Goal: Task Accomplishment & Management: Complete application form

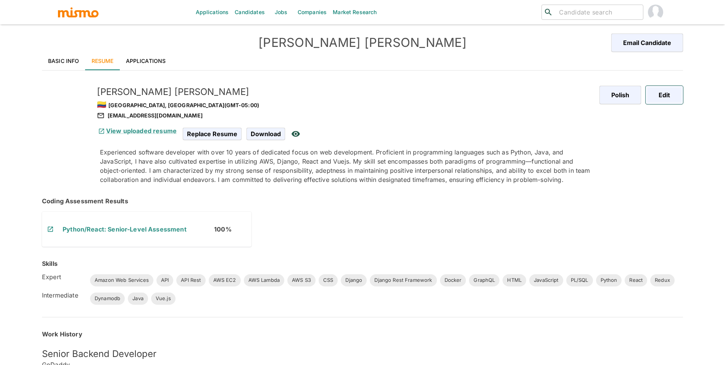
click at [661, 92] on button "Edit" at bounding box center [664, 95] width 37 height 18
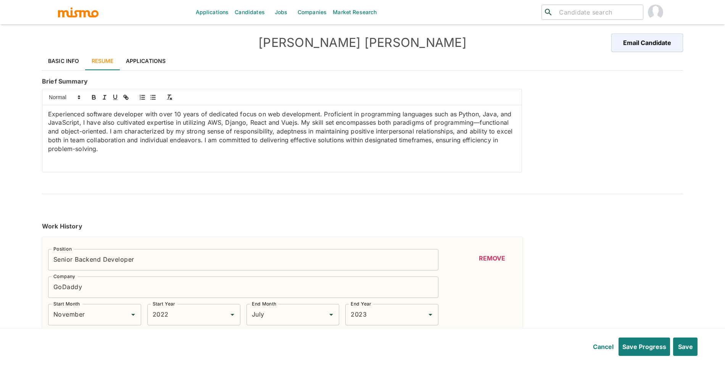
type input "November"
type input "2022"
type input "July"
type input "2023"
type input "April"
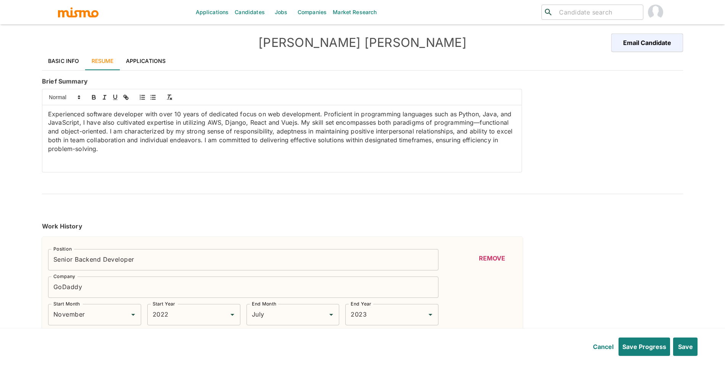
type input "2021"
type input "November"
type input "2022"
type input "March"
type input "2020"
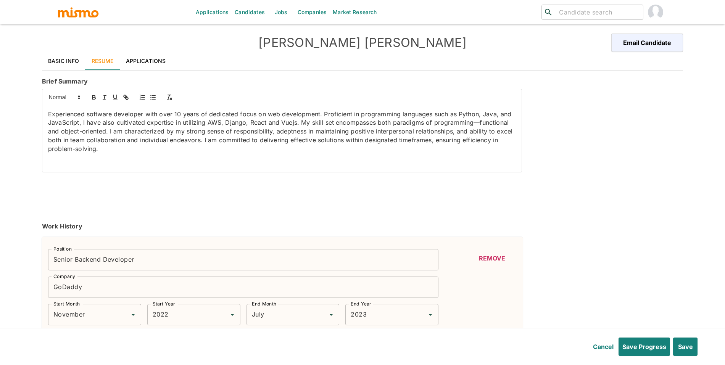
type input "April"
type input "2021"
type input "September"
type input "2019"
type input "March"
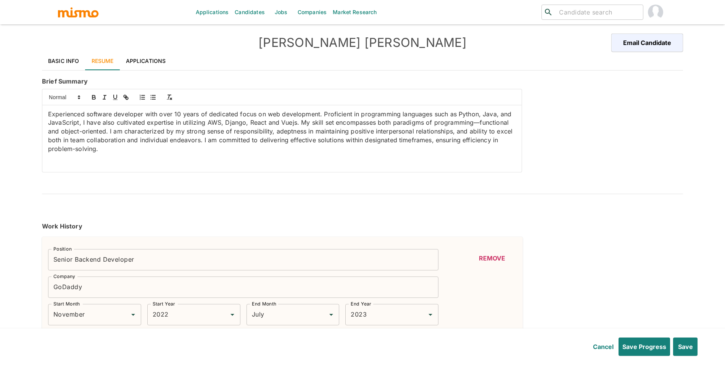
type input "2020"
type input "February"
type input "2018"
type input "June"
type input "2019"
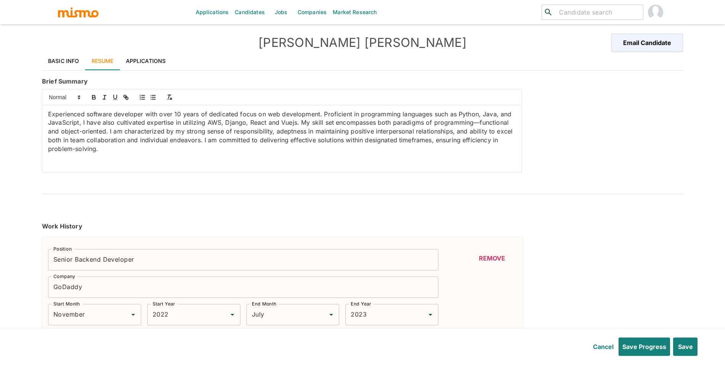
type input "September"
type input "2017"
type input "February"
type input "2018"
type input "March"
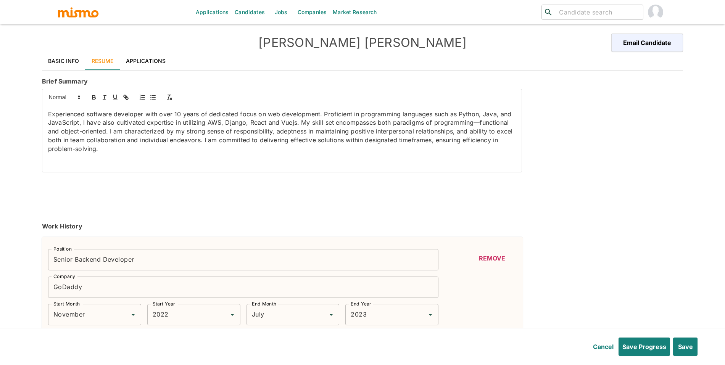
type input "2017"
type input "September"
type input "2017"
type input "January"
type input "2016"
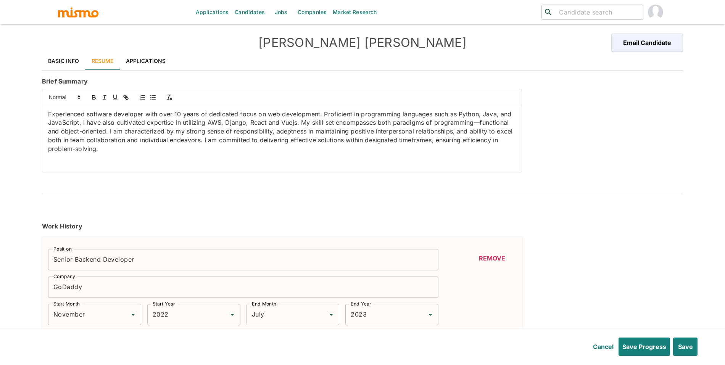
type input "March"
type input "2017"
type input "January"
type input "2014"
type input "January"
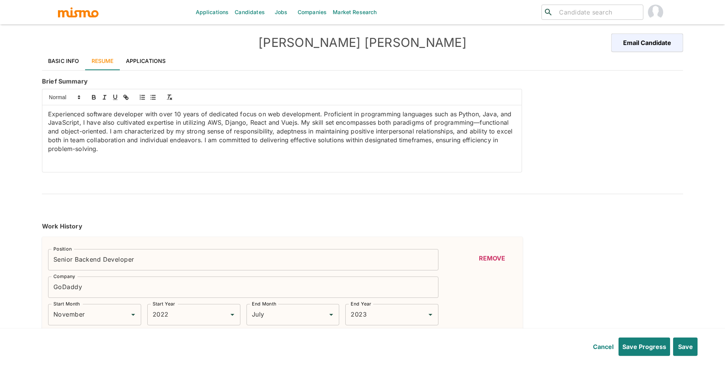
type input "2016"
type input "Docker"
type input "Expert"
type input "1"
type input "Vue.js"
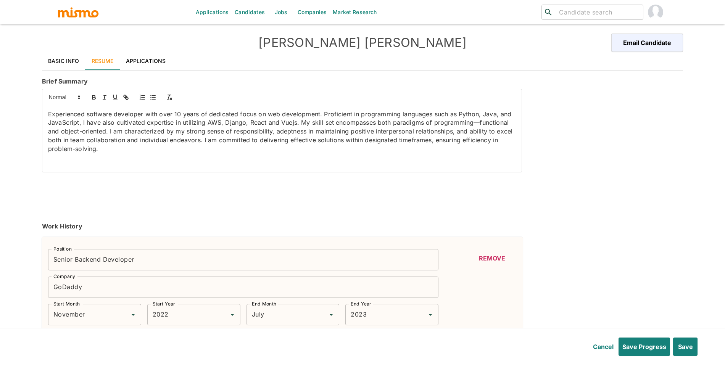
type input "Intermediate"
type input "1"
type input "API Rest"
type input "Expert"
type input "1"
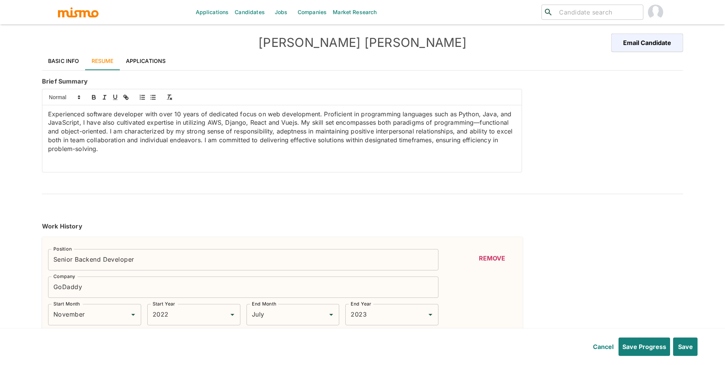
type input "AWS S3"
type input "Expert"
type input "1"
type input "Dynamodb"
type input "Intermediate"
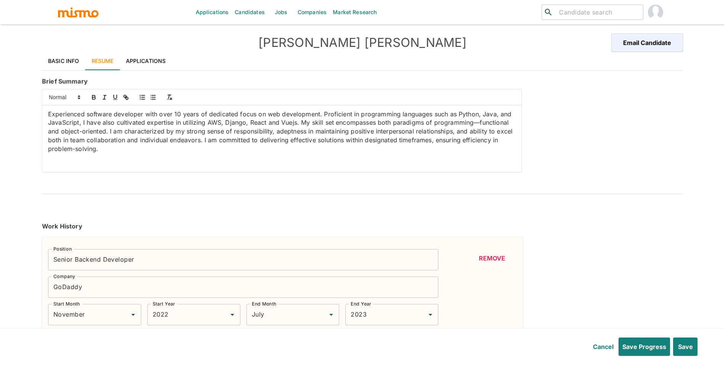
type input "1"
type input "AWS Lambda"
type input "Expert"
type input "1"
type input "API"
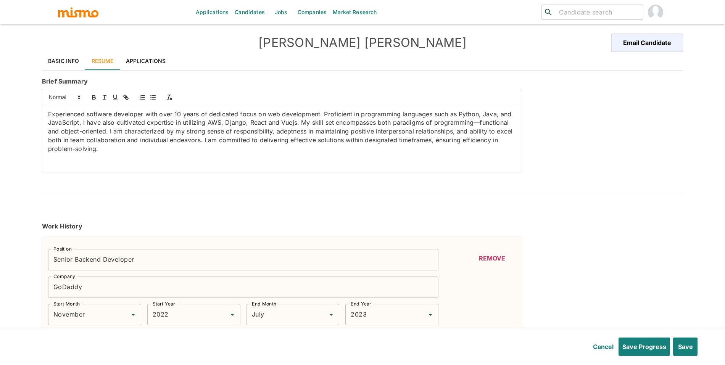
type input "Expert"
type input "1"
type input "AWS EC2"
type input "Expert"
type input "1"
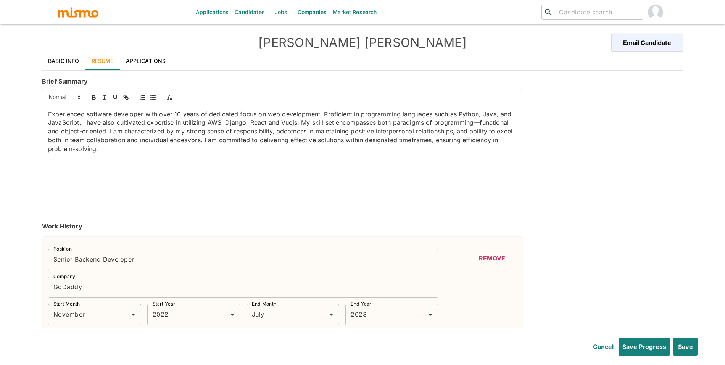
type input "PL/SQL"
type input "Expert"
type input "1"
type input "Django Rest Framework"
type input "Expert"
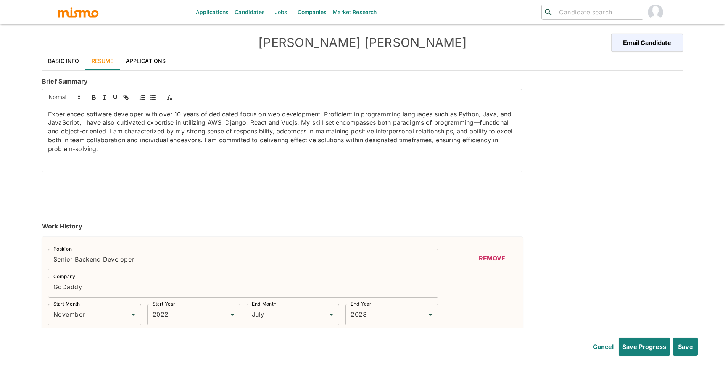
type input "1"
type input "Java"
type input "Intermediate"
type input "1"
type input "GraphQL"
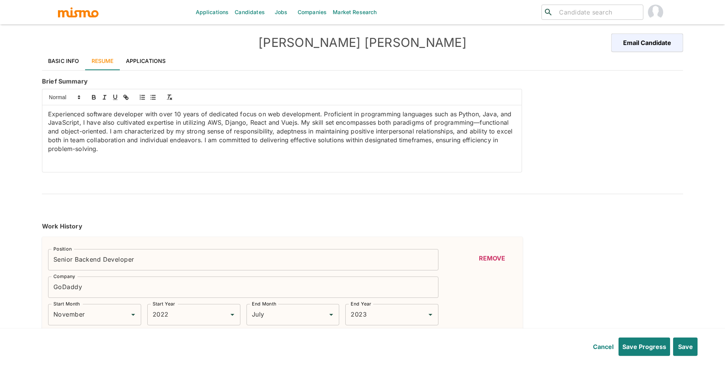
type input "Expert"
type input "1"
type input "Redux"
type input "Expert"
type input "1"
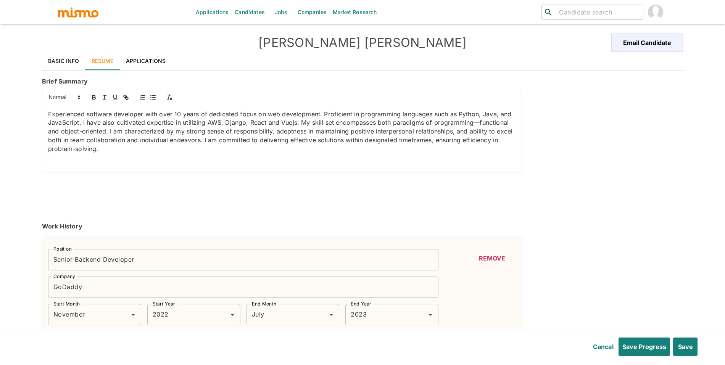
type input "Django"
type input "Expert"
type input "1"
type input "JavaScript"
type input "Expert"
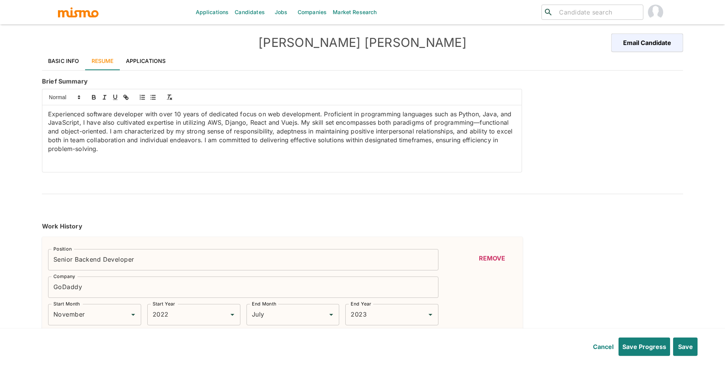
type input "1"
type input "HTML"
type input "Expert"
type input "1"
type input "CSS"
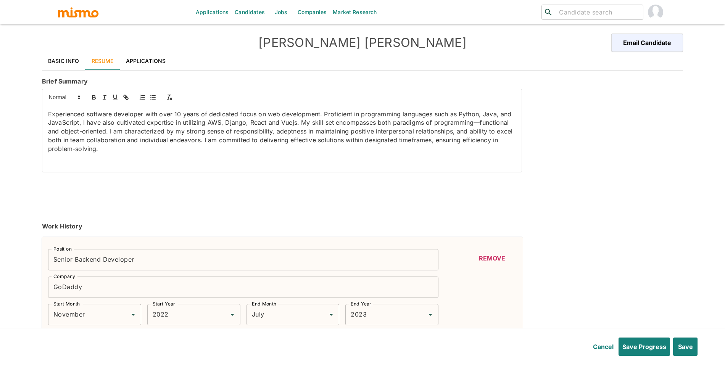
type input "Expert"
type input "1"
type input "Python"
type input "Expert"
type input "1"
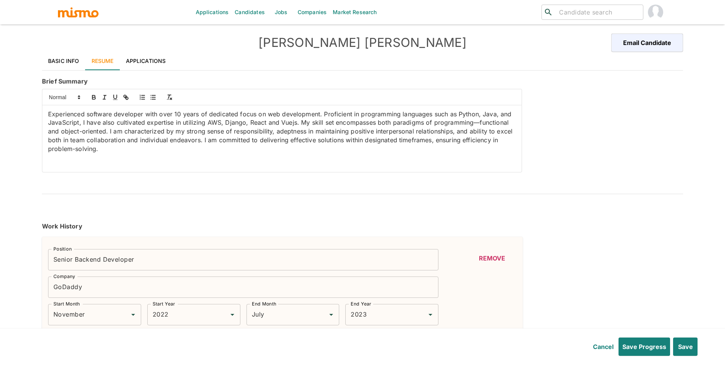
type input "Amazon Web Services"
type input "Expert"
type input "1"
type input "React"
type input "Expert"
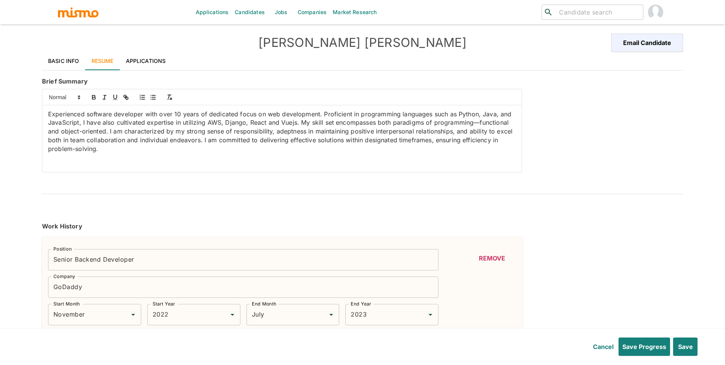
type input "1"
type input "2009"
type input "2016"
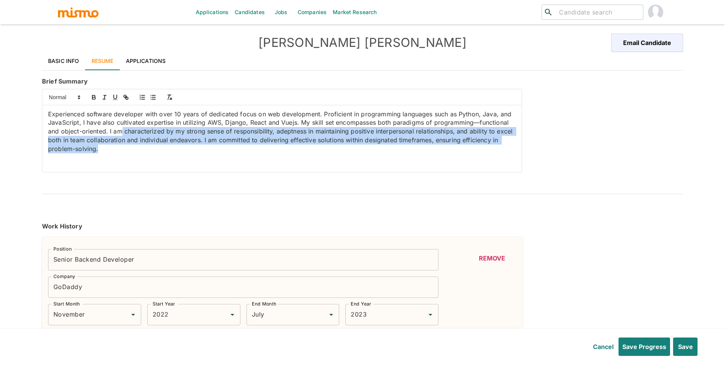
drag, startPoint x: 281, startPoint y: 154, endPoint x: 145, endPoint y: 136, distance: 137.1
click at [135, 136] on p "Experienced software developer with over 10 years of dedicated focus on web dev…" at bounding box center [282, 132] width 468 height 44
click at [130, 151] on p "Experienced software developer with over 10 years of dedicated focus on web dev…" at bounding box center [282, 132] width 468 height 44
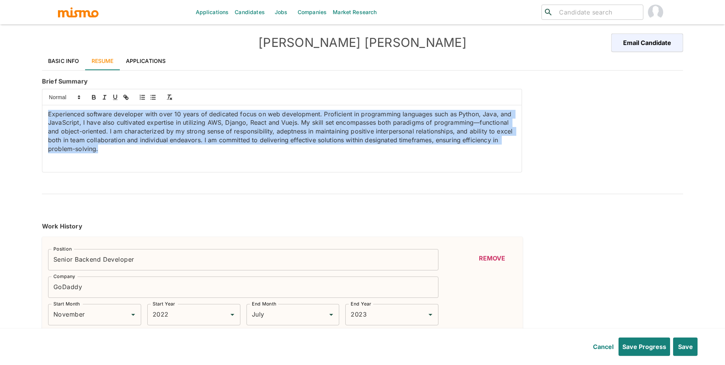
drag, startPoint x: 114, startPoint y: 153, endPoint x: 26, endPoint y: 107, distance: 99.0
click at [26, 107] on div "Applications Candidates Jobs Companies Market Research ​ ​ [PERSON_NAME] Email …" at bounding box center [362, 192] width 725 height 384
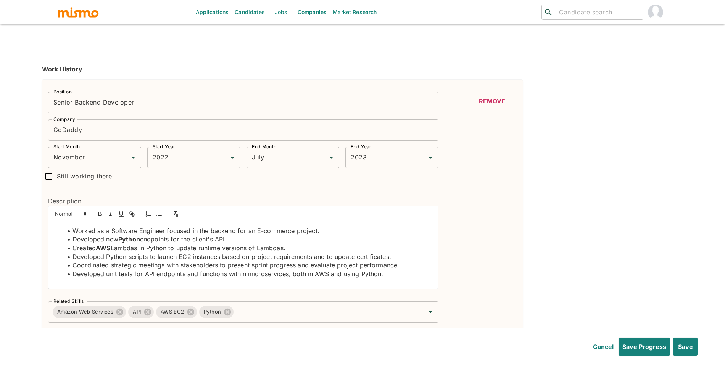
scroll to position [217, 0]
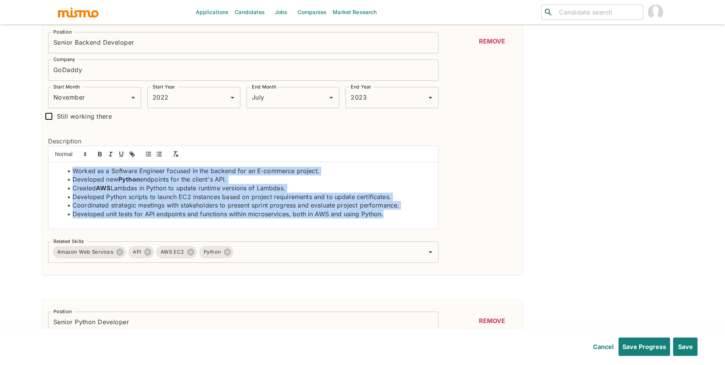
drag, startPoint x: 184, startPoint y: 229, endPoint x: 20, endPoint y: 168, distance: 174.9
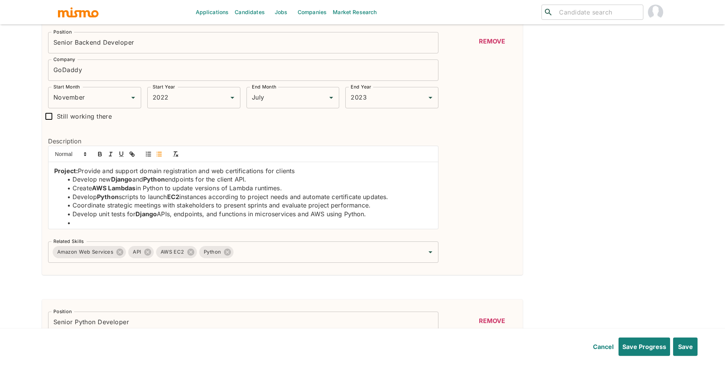
scroll to position [0, 0]
click at [131, 216] on li "Develop unit tests for Django APIs, endpoints, and functions in microservices a…" at bounding box center [247, 214] width 369 height 9
click at [128, 220] on li at bounding box center [247, 223] width 369 height 9
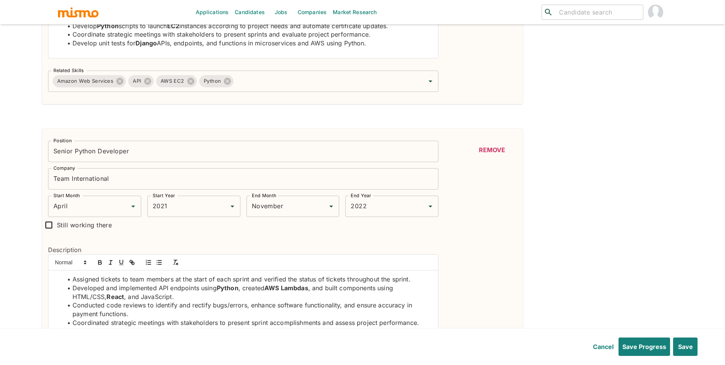
scroll to position [469, 0]
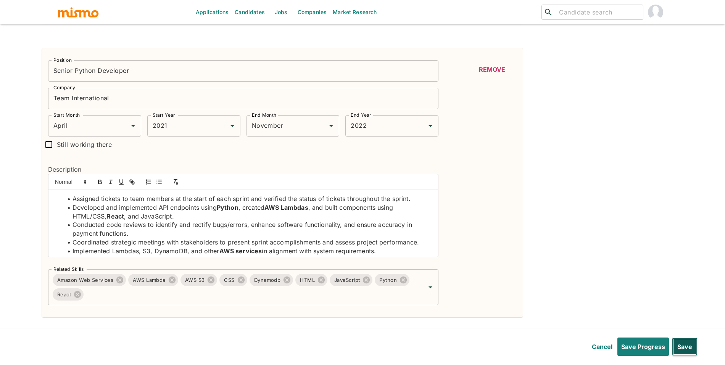
click at [681, 340] on button "Save" at bounding box center [685, 347] width 26 height 18
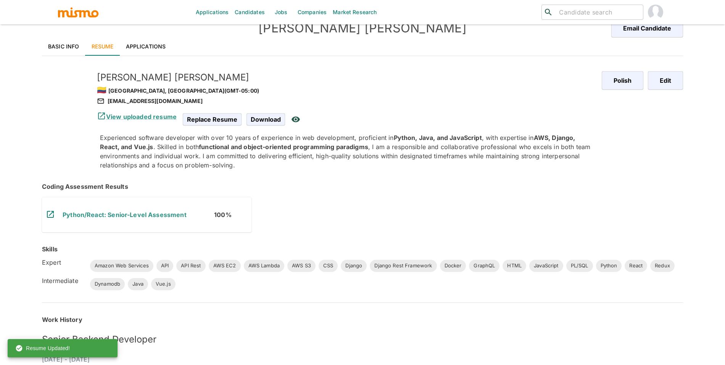
scroll to position [0, 0]
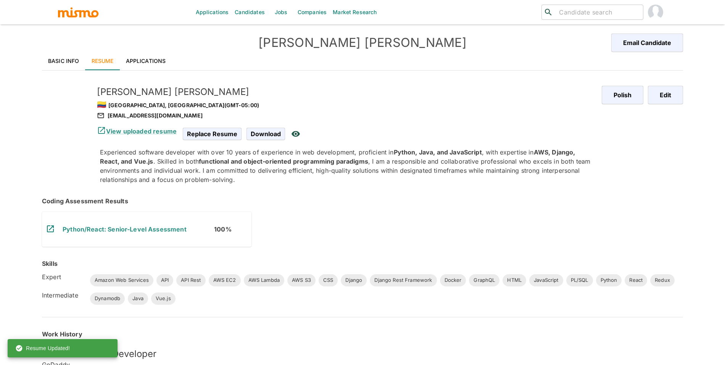
click at [71, 61] on link "Basic Info" at bounding box center [64, 61] width 44 height 18
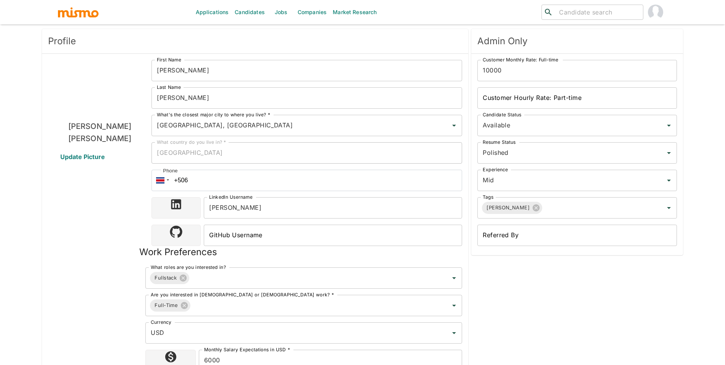
scroll to position [411, 0]
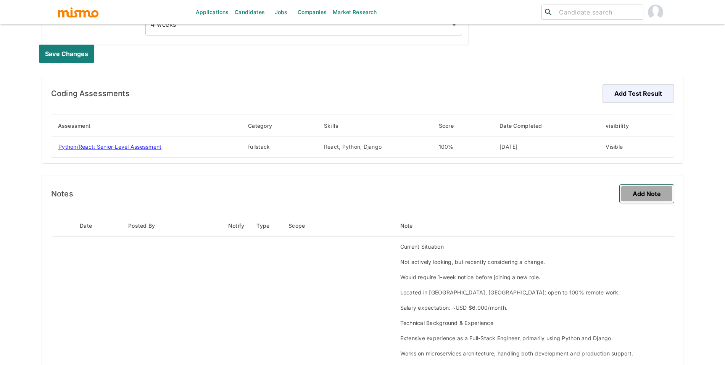
click at [650, 192] on button "Add Note" at bounding box center [647, 194] width 54 height 18
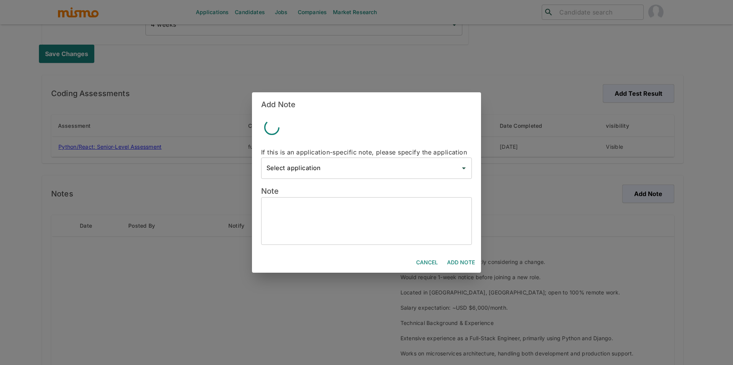
click at [428, 257] on button "Cancel" at bounding box center [427, 263] width 28 height 14
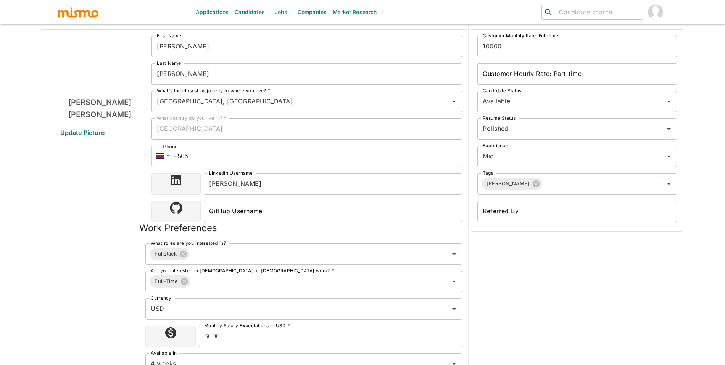
scroll to position [0, 0]
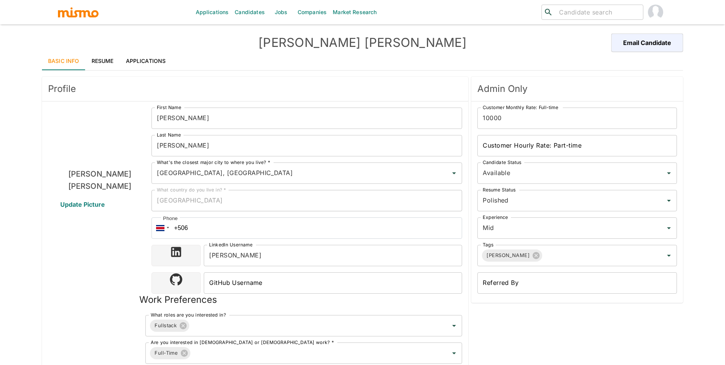
click at [513, 123] on input "10000" at bounding box center [578, 118] width 200 height 21
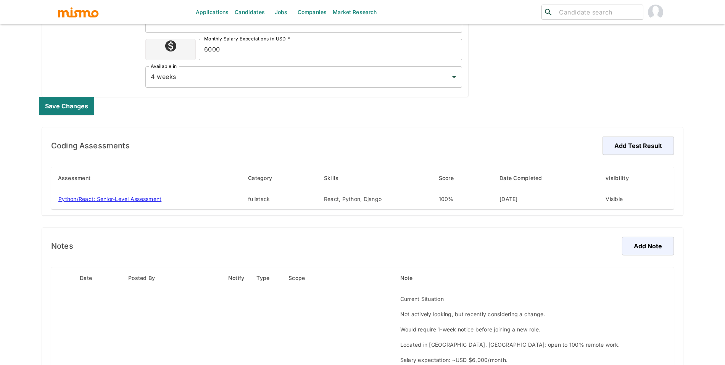
scroll to position [386, 0]
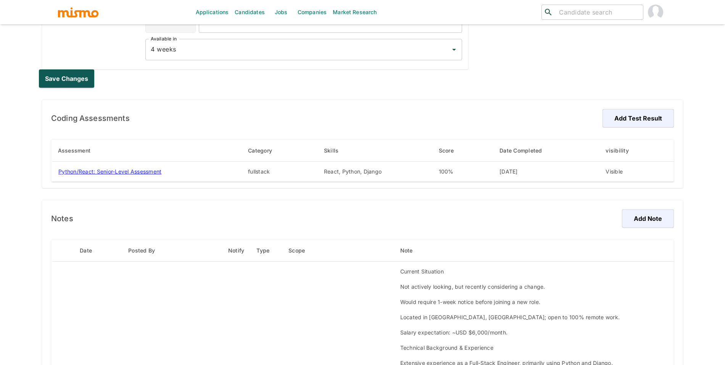
type input "9500"
click at [79, 82] on button "Save changes" at bounding box center [68, 78] width 58 height 18
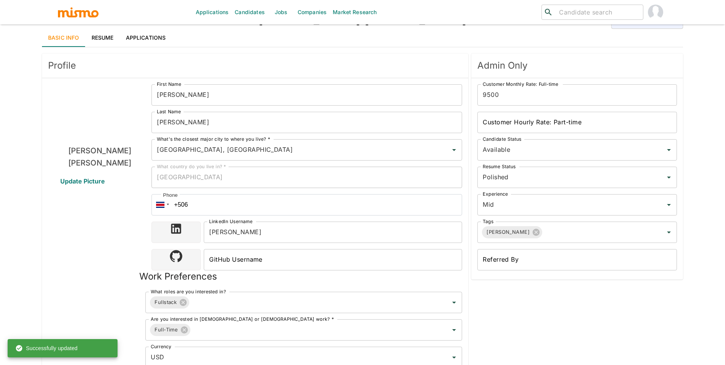
click at [152, 42] on link "Applications" at bounding box center [146, 38] width 52 height 18
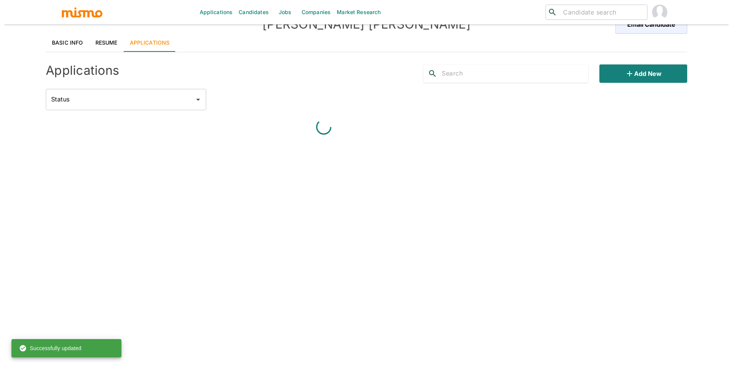
scroll to position [23, 0]
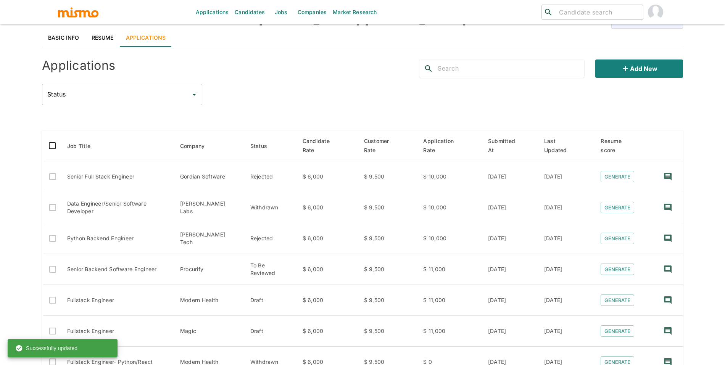
click at [589, 77] on div "Add new" at bounding box center [552, 69] width 264 height 18
click at [633, 73] on button "Add new" at bounding box center [640, 69] width 88 height 18
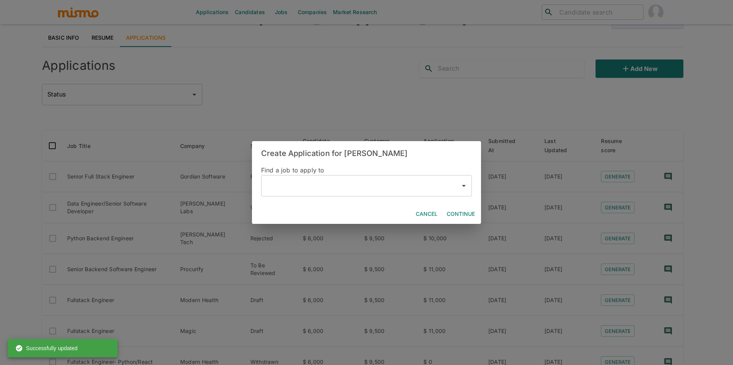
click at [335, 196] on div "​" at bounding box center [366, 185] width 211 height 21
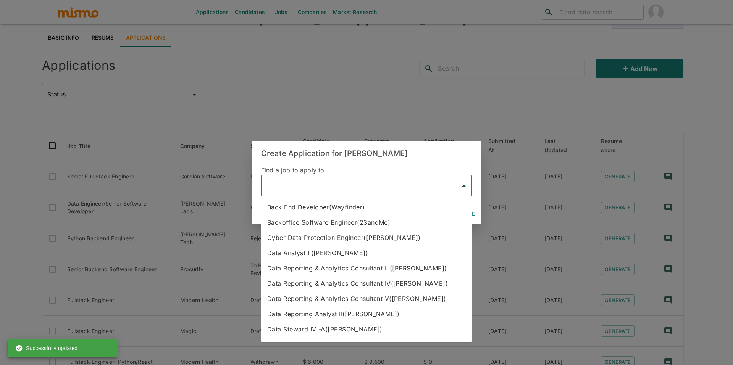
click at [337, 190] on input "text" at bounding box center [361, 186] width 192 height 15
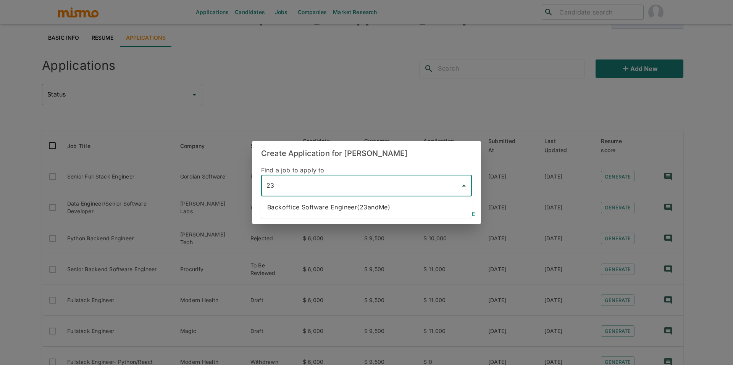
click at [331, 207] on li "Backoffice Software Engineer(23andMe)" at bounding box center [366, 207] width 211 height 15
type input "Backoffice Software Engineer(23andMe)"
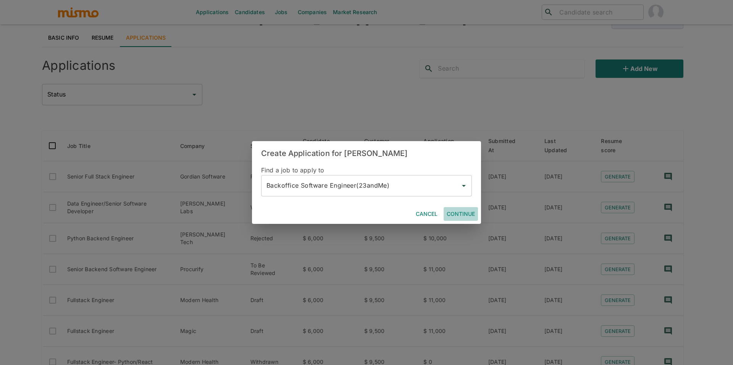
click at [457, 211] on button "Continue" at bounding box center [461, 214] width 34 height 14
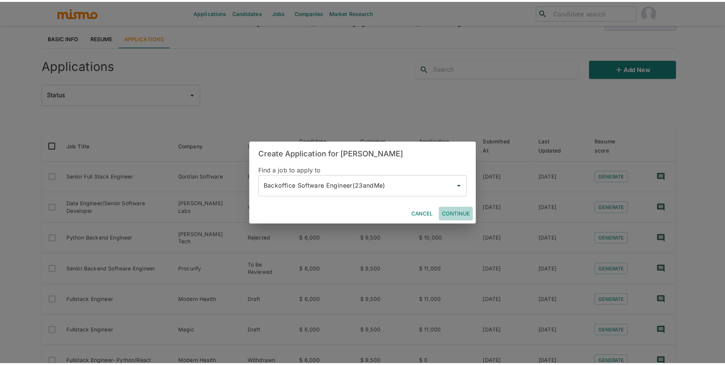
scroll to position [18, 0]
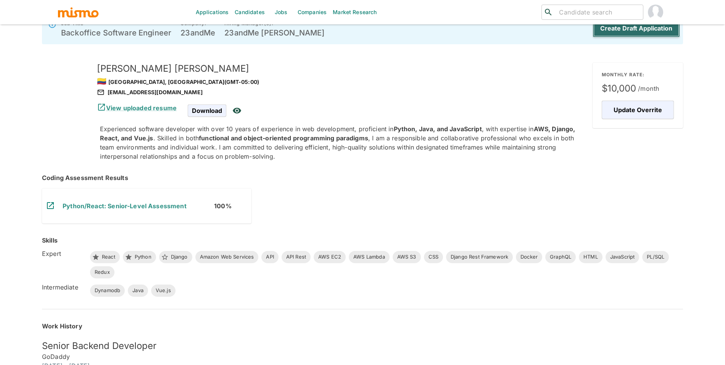
click at [634, 32] on button "Create Draft Application" at bounding box center [636, 28] width 87 height 18
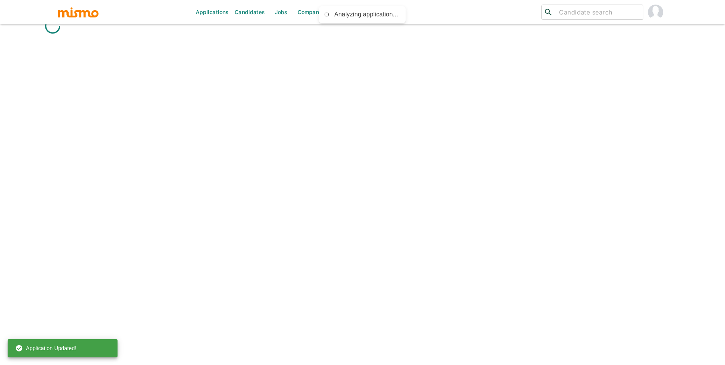
scroll to position [3, 0]
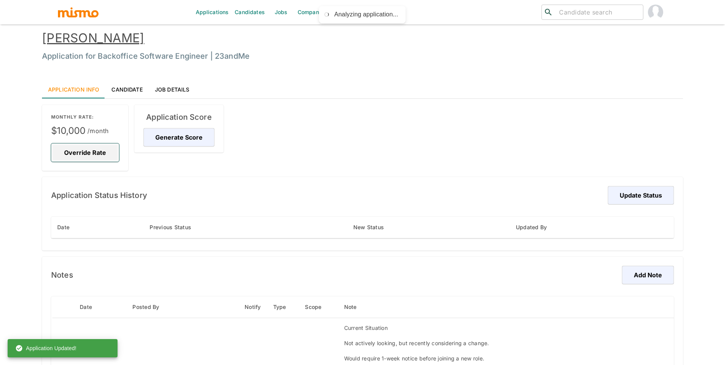
click at [90, 149] on button "Override Rate" at bounding box center [85, 153] width 68 height 18
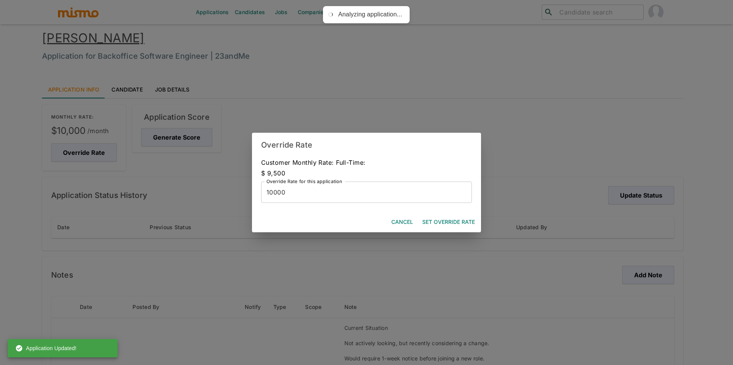
click at [304, 198] on input "10000" at bounding box center [366, 192] width 211 height 21
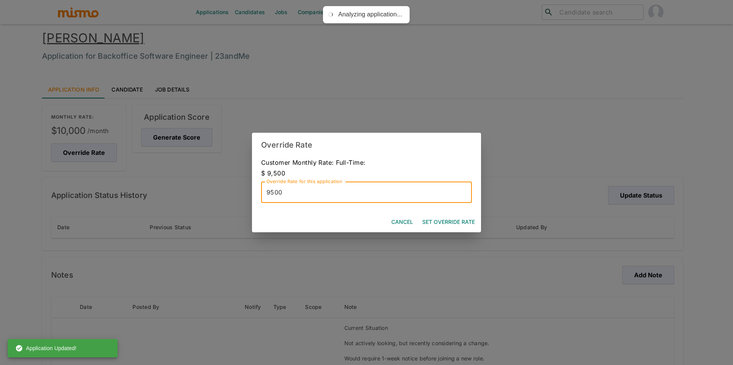
type input "9500"
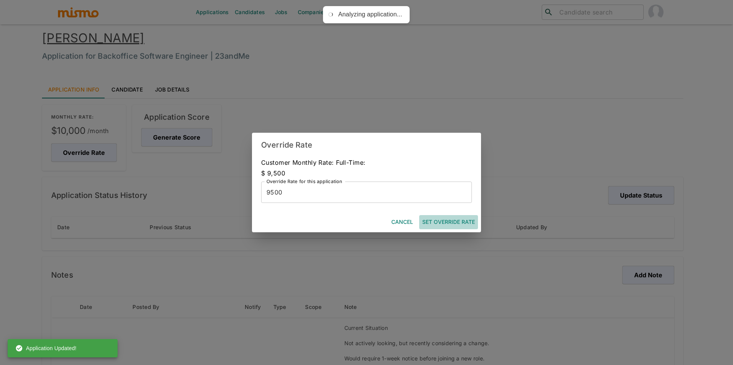
click at [441, 220] on button "Set Override Rate" at bounding box center [448, 222] width 59 height 14
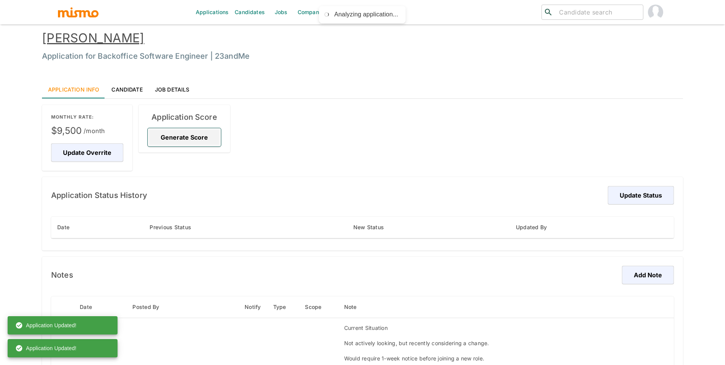
click at [198, 132] on button "Generate Score" at bounding box center [184, 137] width 73 height 18
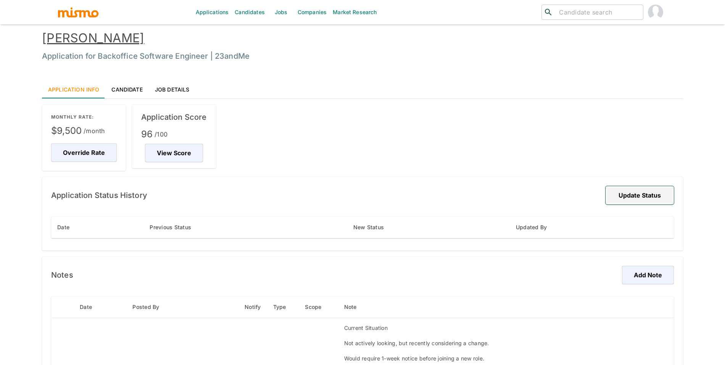
click at [631, 197] on button "Update Status" at bounding box center [640, 195] width 68 height 18
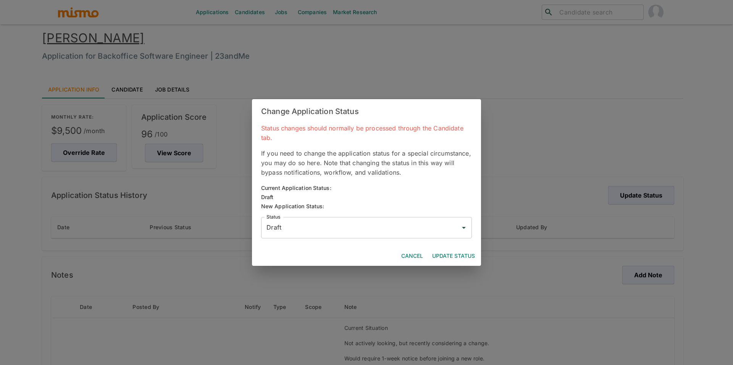
click at [380, 225] on input "Draft" at bounding box center [361, 228] width 192 height 15
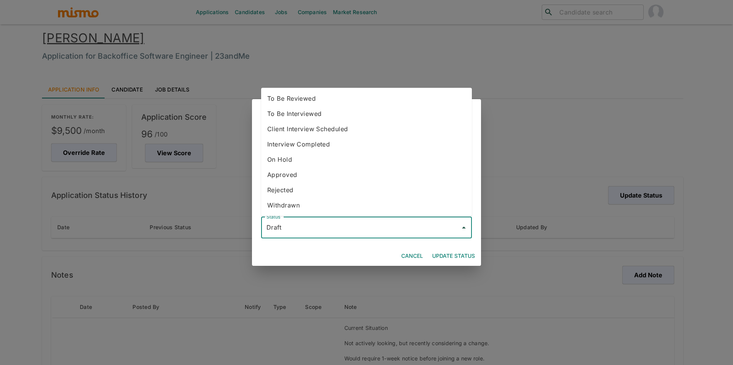
click at [330, 99] on li "To Be Reviewed" at bounding box center [366, 98] width 211 height 15
type input "To Be Reviewed"
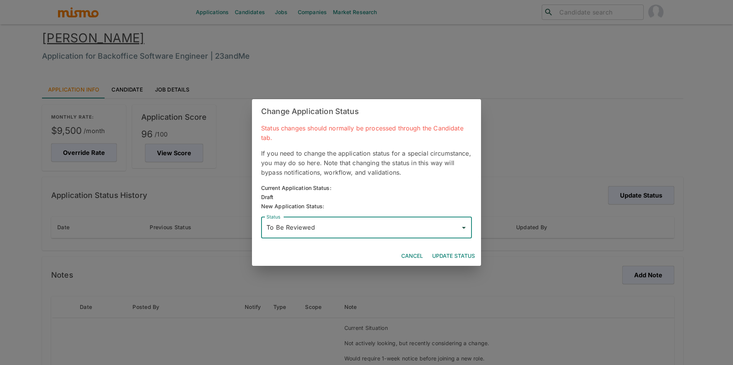
click at [458, 251] on button "Update Status" at bounding box center [453, 256] width 49 height 14
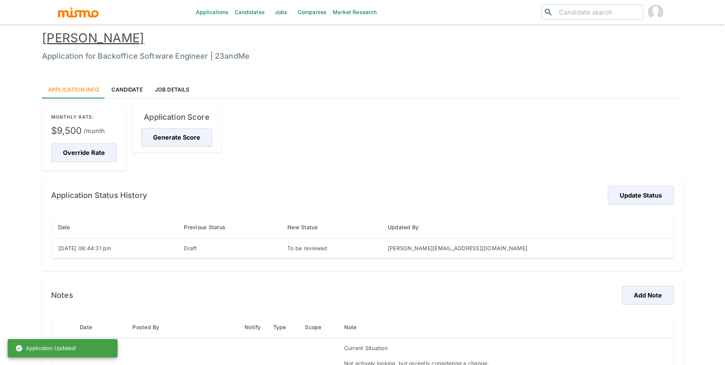
click at [280, 15] on link "Jobs" at bounding box center [281, 12] width 27 height 24
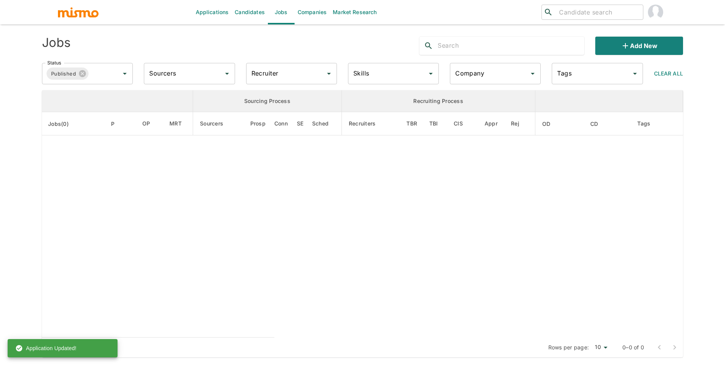
scroll to position [18, 0]
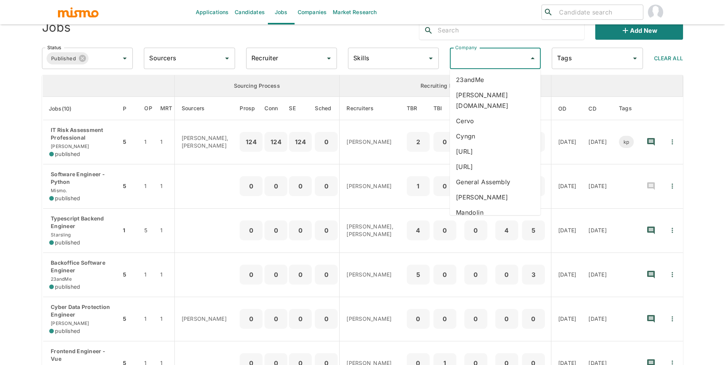
click at [476, 53] on div "Company Company" at bounding box center [495, 58] width 91 height 21
click at [479, 80] on li "23andMe" at bounding box center [495, 79] width 91 height 15
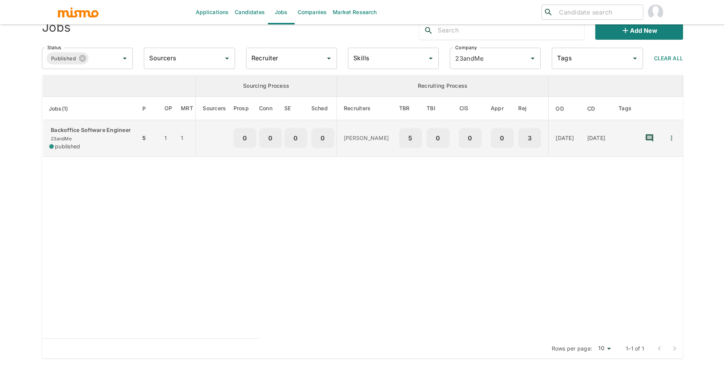
click at [86, 134] on p "Backoffice Software Engineer" at bounding box center [91, 130] width 85 height 8
click at [140, 133] on td "5" at bounding box center [149, 138] width 18 height 37
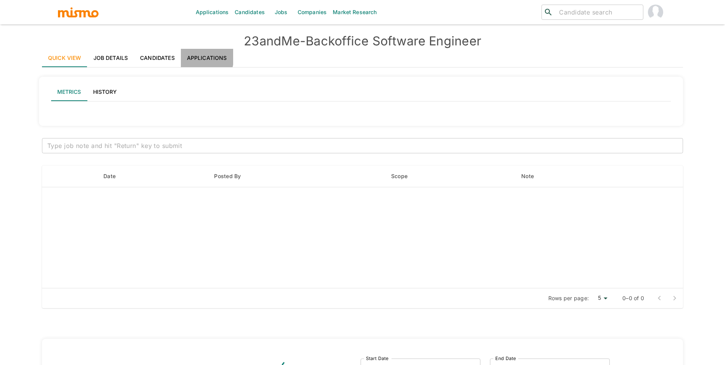
click at [184, 56] on link "Applications" at bounding box center [207, 58] width 52 height 18
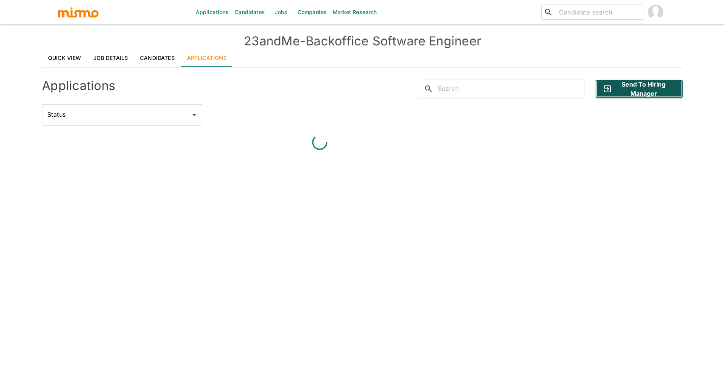
click at [658, 83] on button "Send to Hiring Manager" at bounding box center [640, 89] width 88 height 18
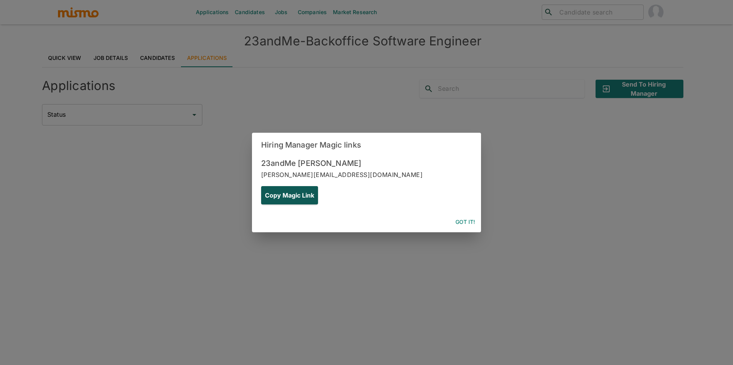
click at [318, 180] on div "Copy Magic Link" at bounding box center [286, 192] width 63 height 24
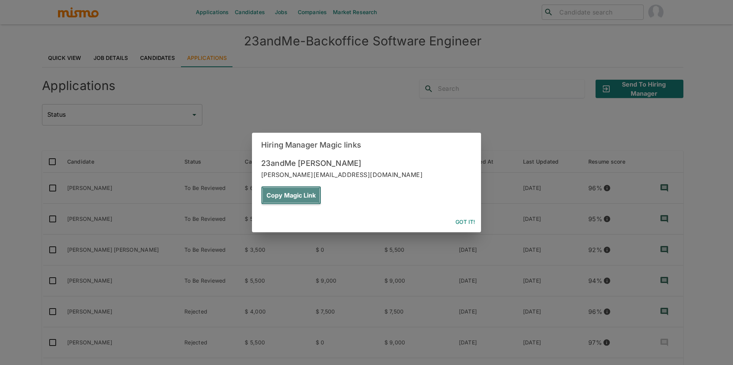
click at [321, 186] on button "Copy Magic Link" at bounding box center [291, 195] width 60 height 18
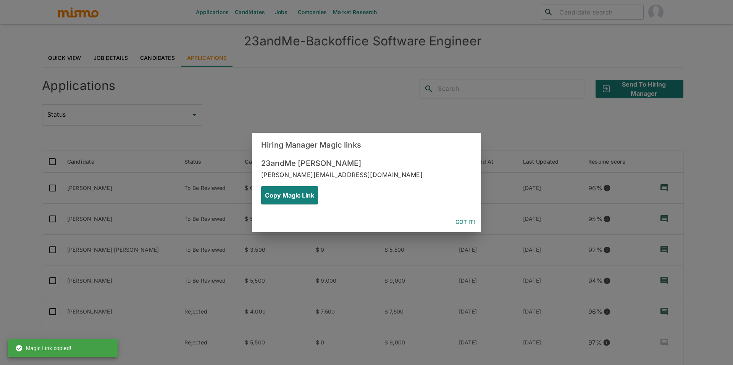
click at [510, 51] on div "Hiring Manager Magic links 23andMe Jinal jinal+23andme@lognllc.com Copy Magic L…" at bounding box center [366, 182] width 733 height 365
